Goal: Task Accomplishment & Management: Manage account settings

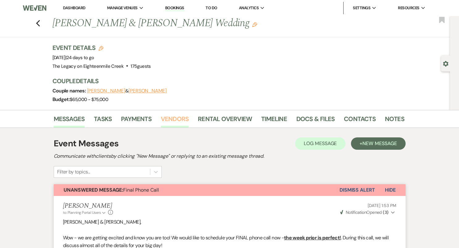
click at [168, 120] on link "Vendors" at bounding box center [175, 121] width 28 height 14
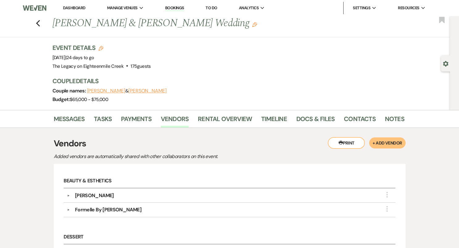
click at [79, 10] on link "Dashboard" at bounding box center [74, 7] width 22 height 5
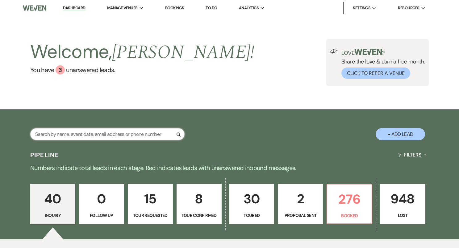
click at [84, 132] on input "text" at bounding box center [107, 134] width 154 height 12
paste input "[PERSON_NAME]"
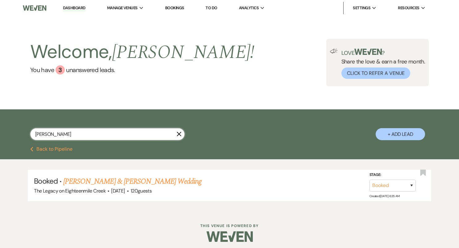
drag, startPoint x: 73, startPoint y: 133, endPoint x: 15, endPoint y: 126, distance: 57.5
click at [16, 127] on div "[PERSON_NAME] X + Add Lead" at bounding box center [229, 129] width 444 height 33
paste input "[PERSON_NAME]"
type input "[PERSON_NAME]"
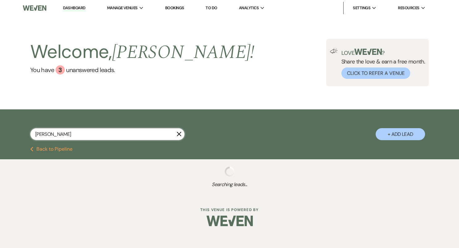
select select "8"
select select "5"
select select "8"
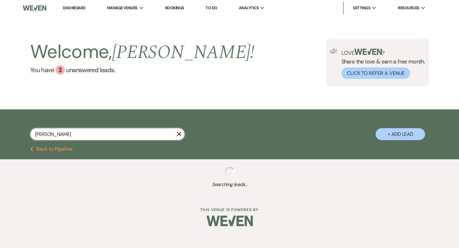
select select "8"
select select "5"
select select "8"
select select "5"
select select "8"
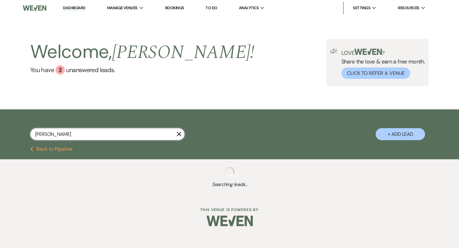
select select "5"
select select "8"
select select "9"
select select "8"
select select "6"
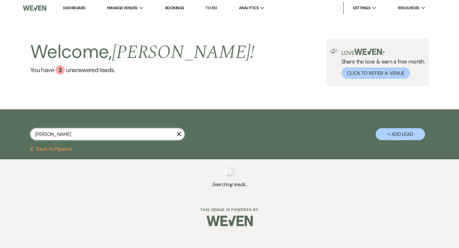
select select "8"
select select "10"
select select "8"
select select "5"
select select "8"
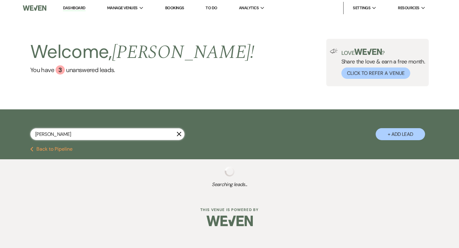
select select "5"
select select "8"
select select "10"
select select "8"
select select "5"
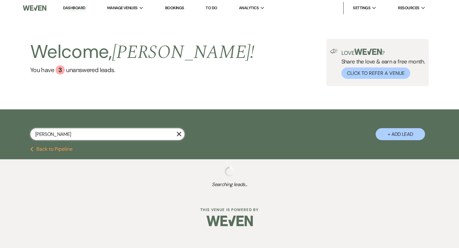
select select "8"
select select "4"
select select "8"
select select "10"
select select "8"
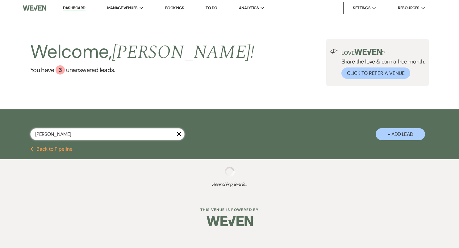
select select "5"
select select "8"
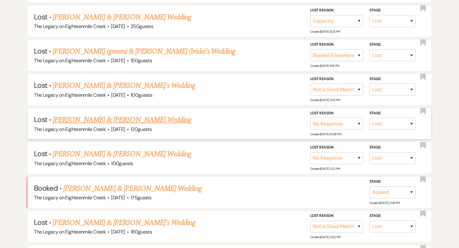
scroll to position [405, 0]
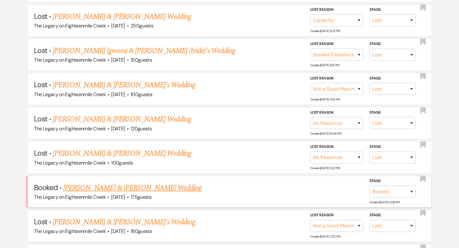
type input "[PERSON_NAME]"
click at [89, 184] on link "[PERSON_NAME] & [PERSON_NAME] Wedding" at bounding box center [132, 188] width 138 height 11
